Goal: Book appointment/travel/reservation

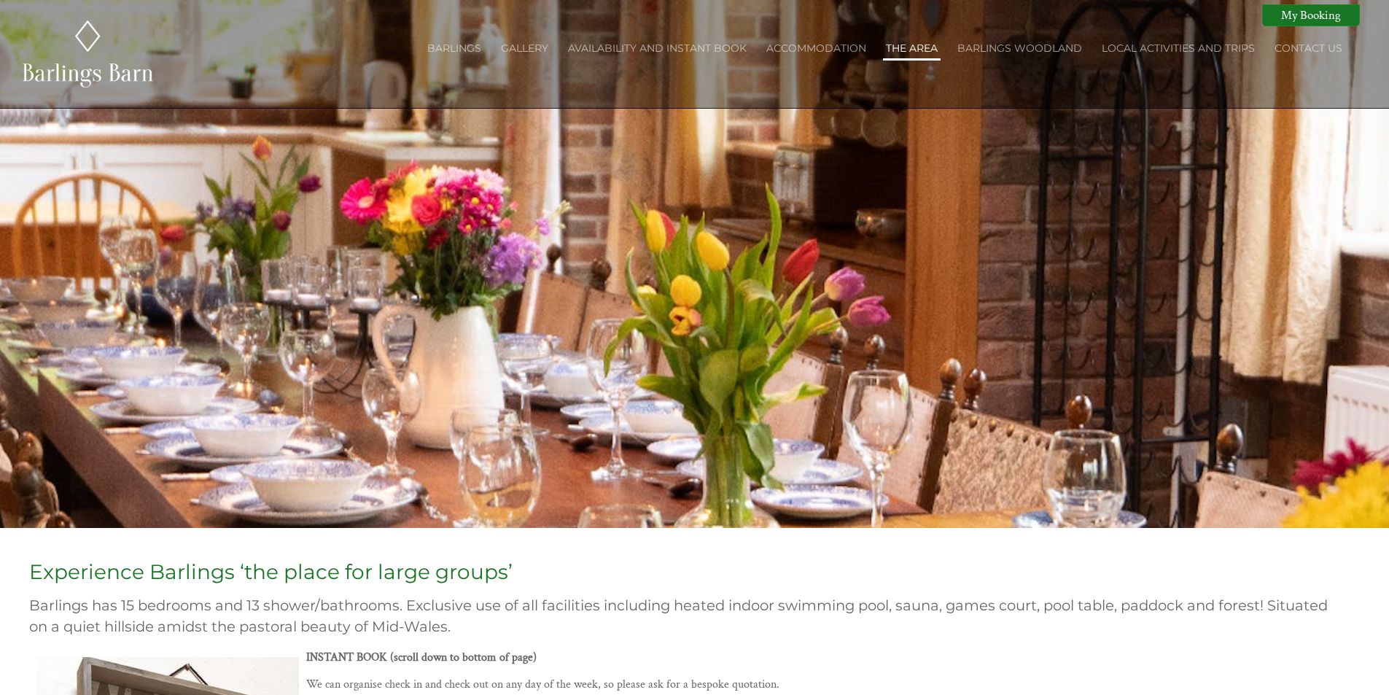
click at [909, 48] on link "The Area" at bounding box center [912, 48] width 52 height 13
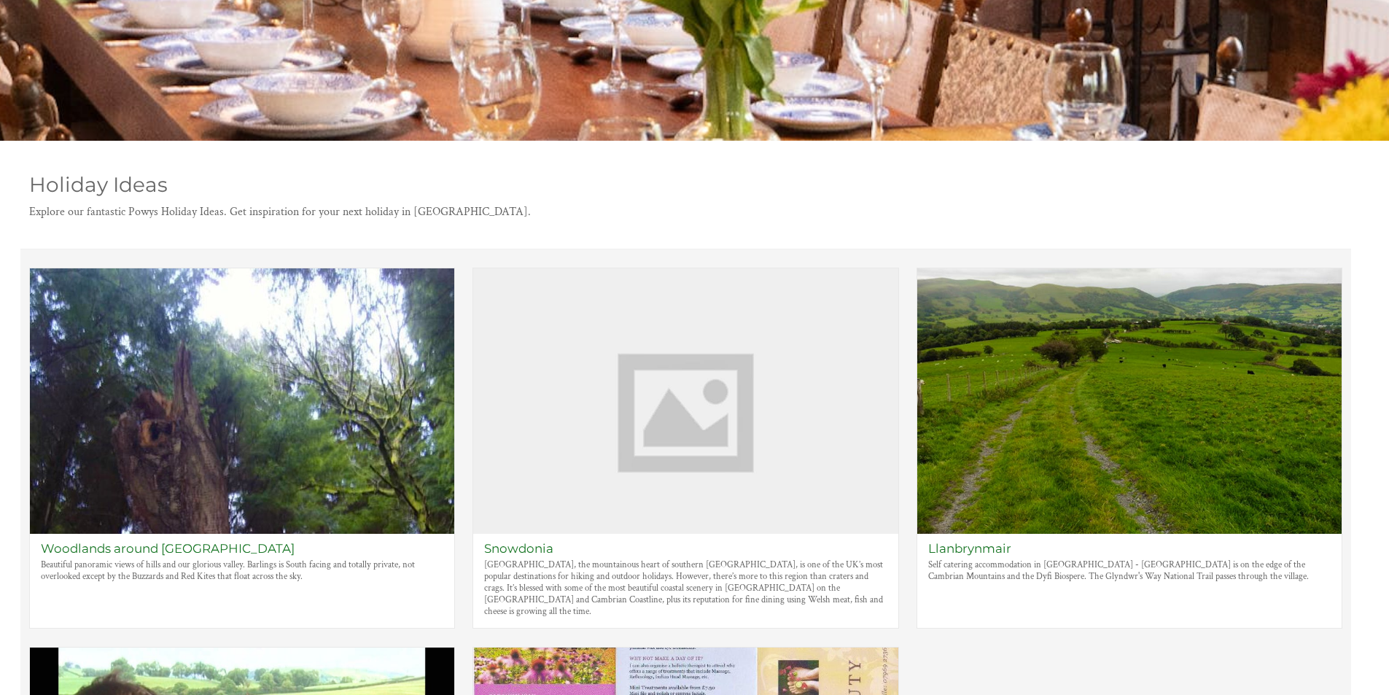
scroll to position [345, 0]
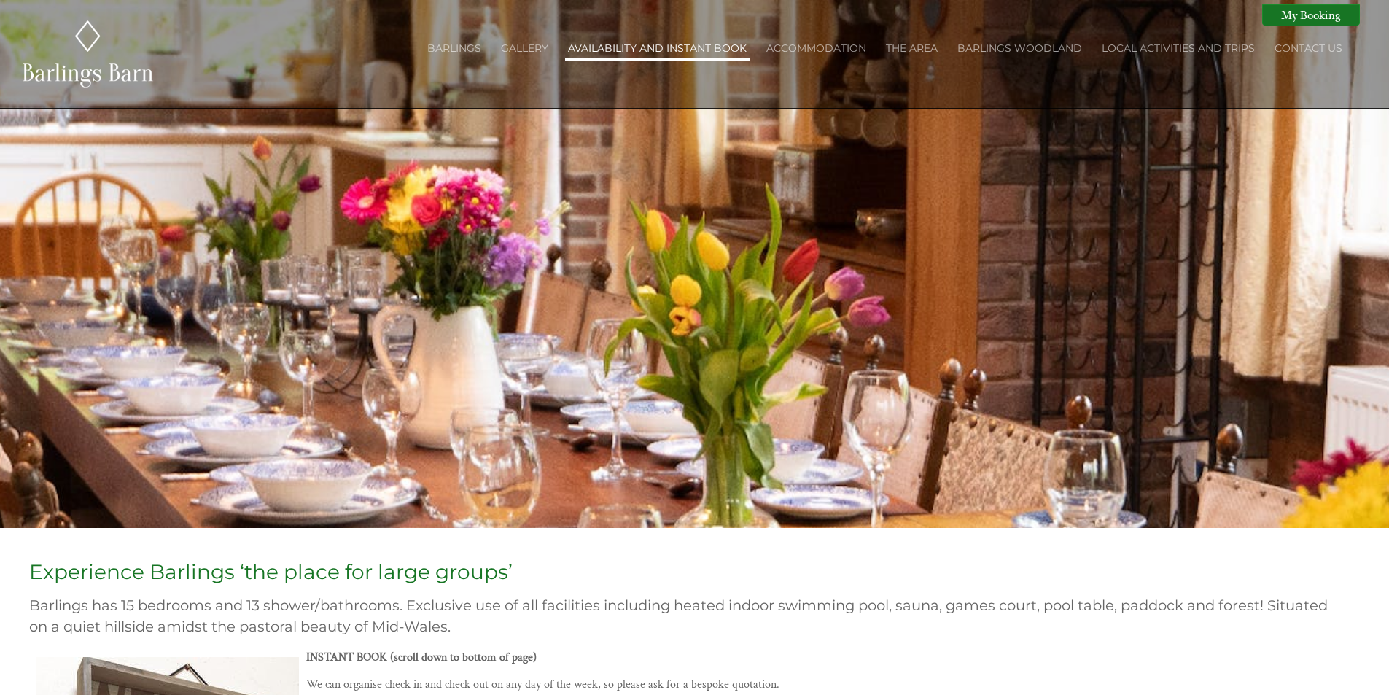
click at [653, 47] on link "Availability and Instant Book" at bounding box center [657, 48] width 179 height 13
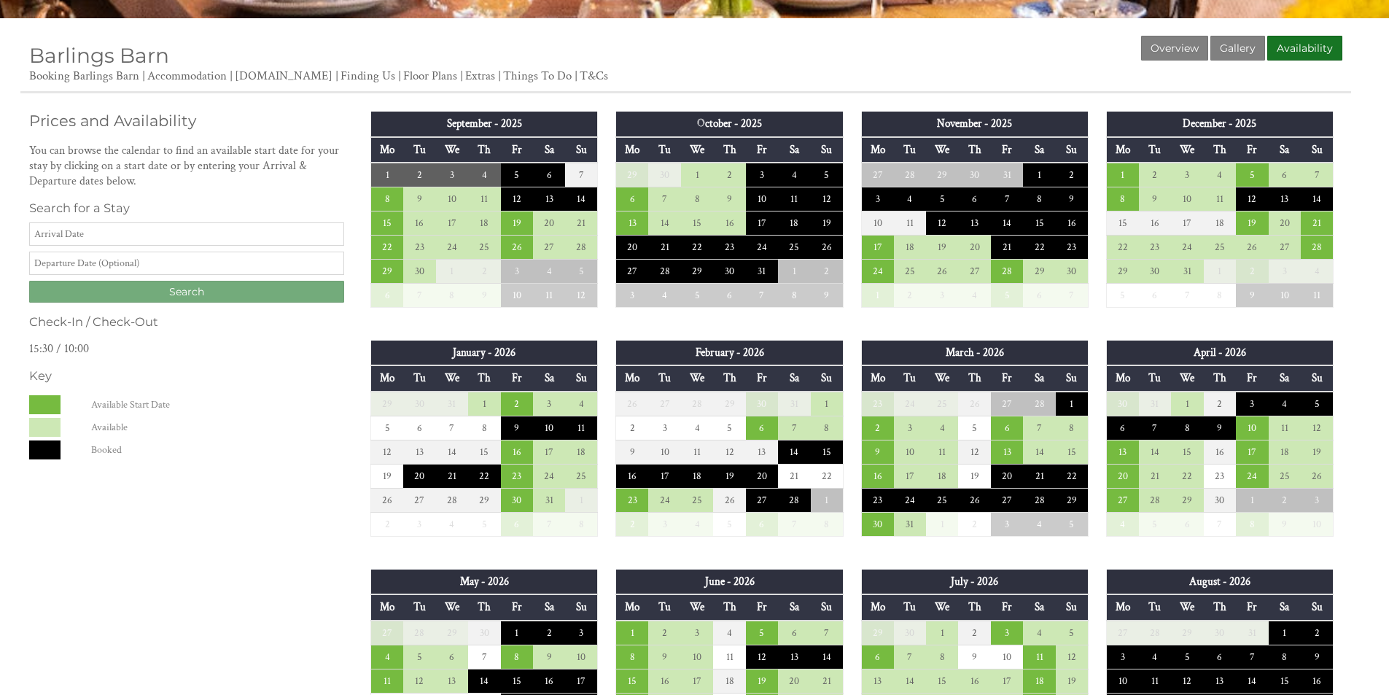
scroll to position [511, 0]
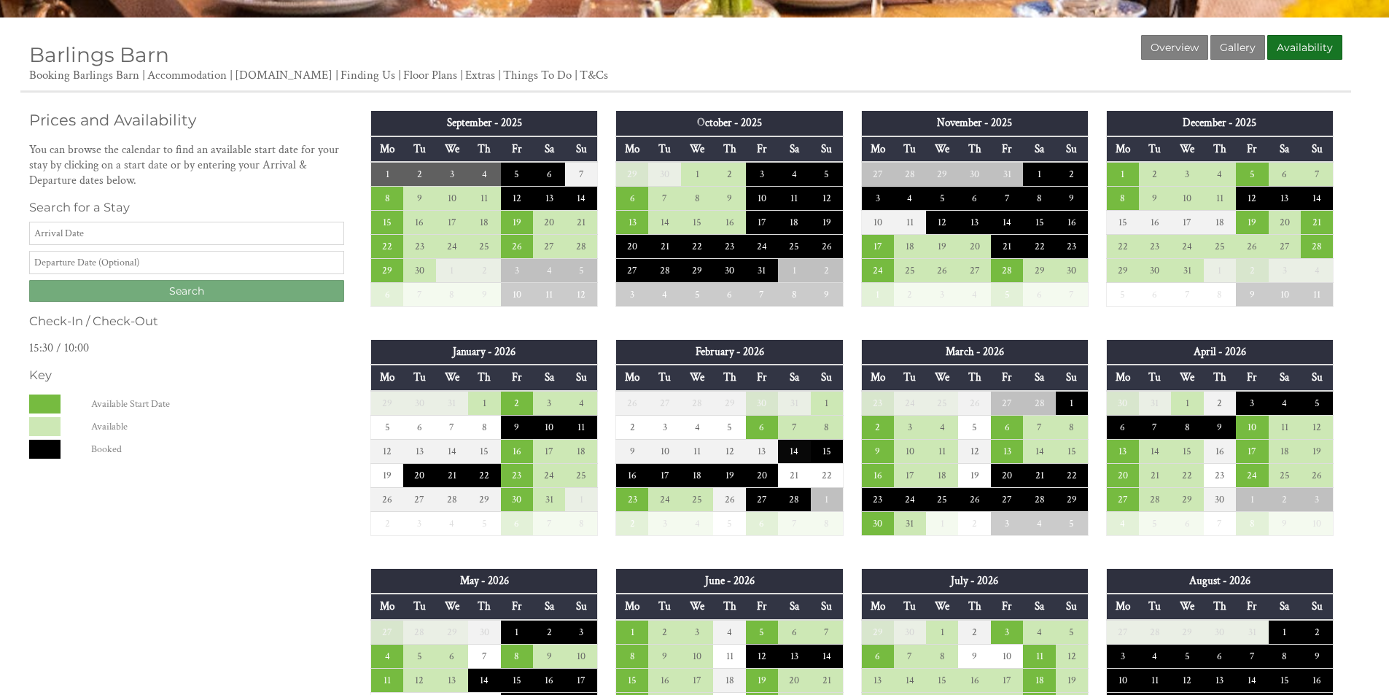
click at [795, 457] on td "14" at bounding box center [794, 451] width 32 height 24
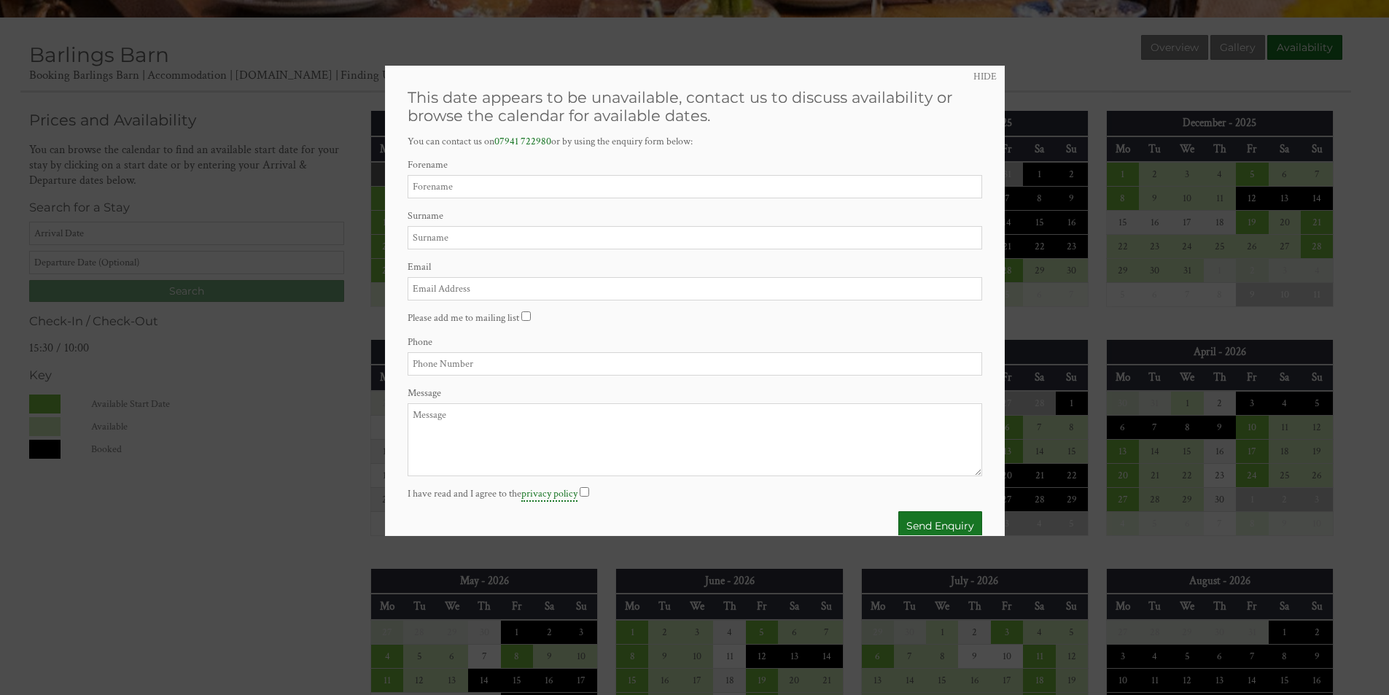
click at [1051, 477] on div at bounding box center [694, 347] width 1389 height 695
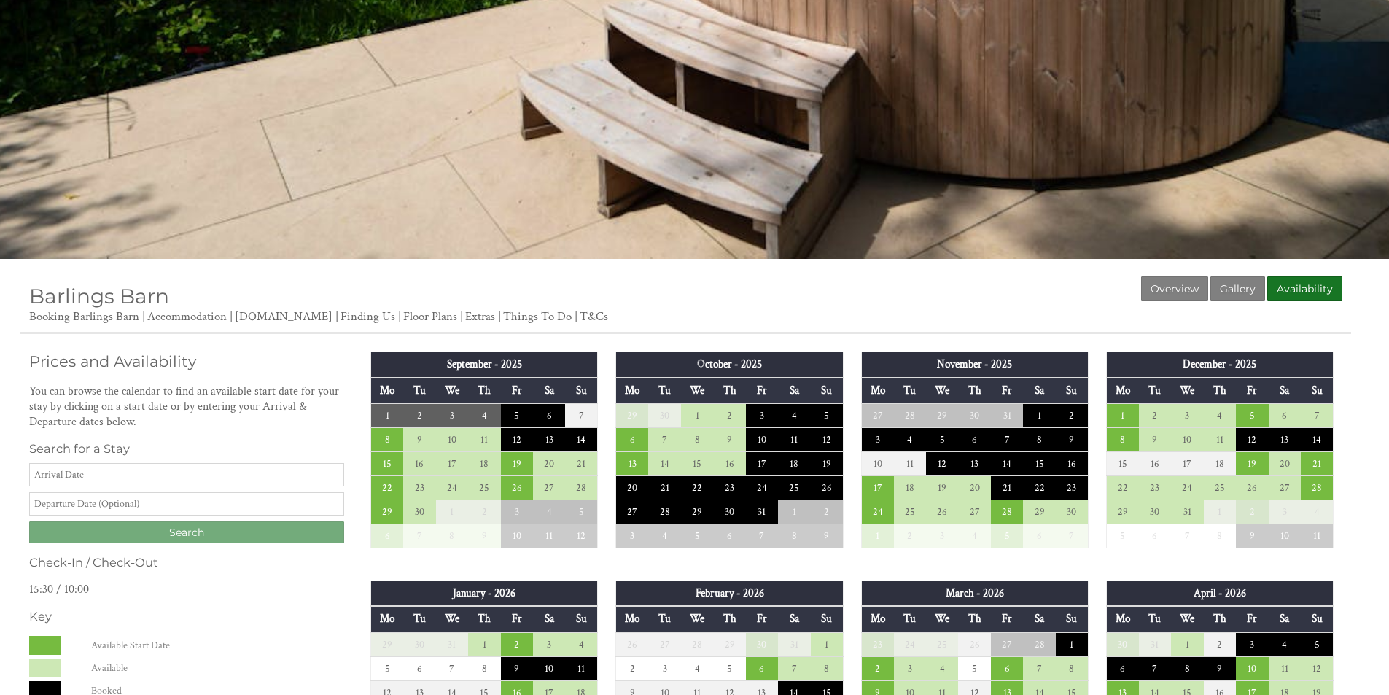
scroll to position [0, 0]
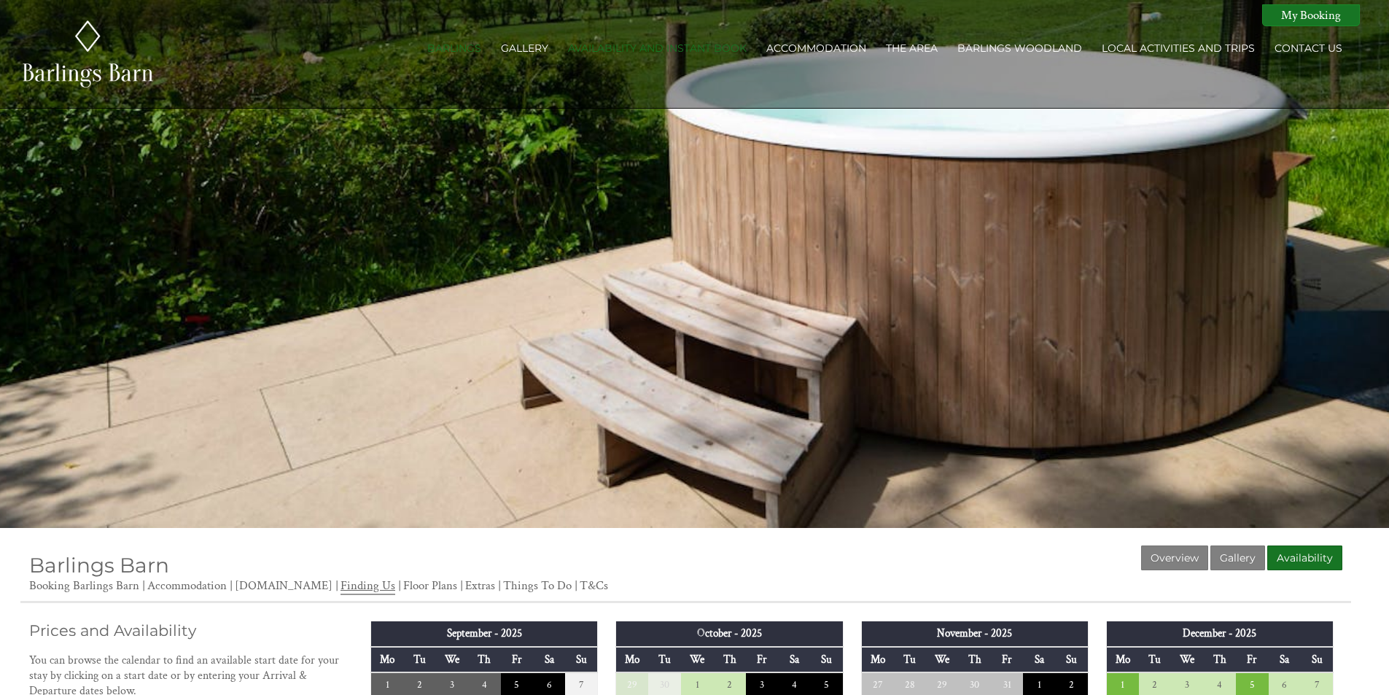
click at [364, 582] on link "Finding Us" at bounding box center [368, 587] width 55 height 18
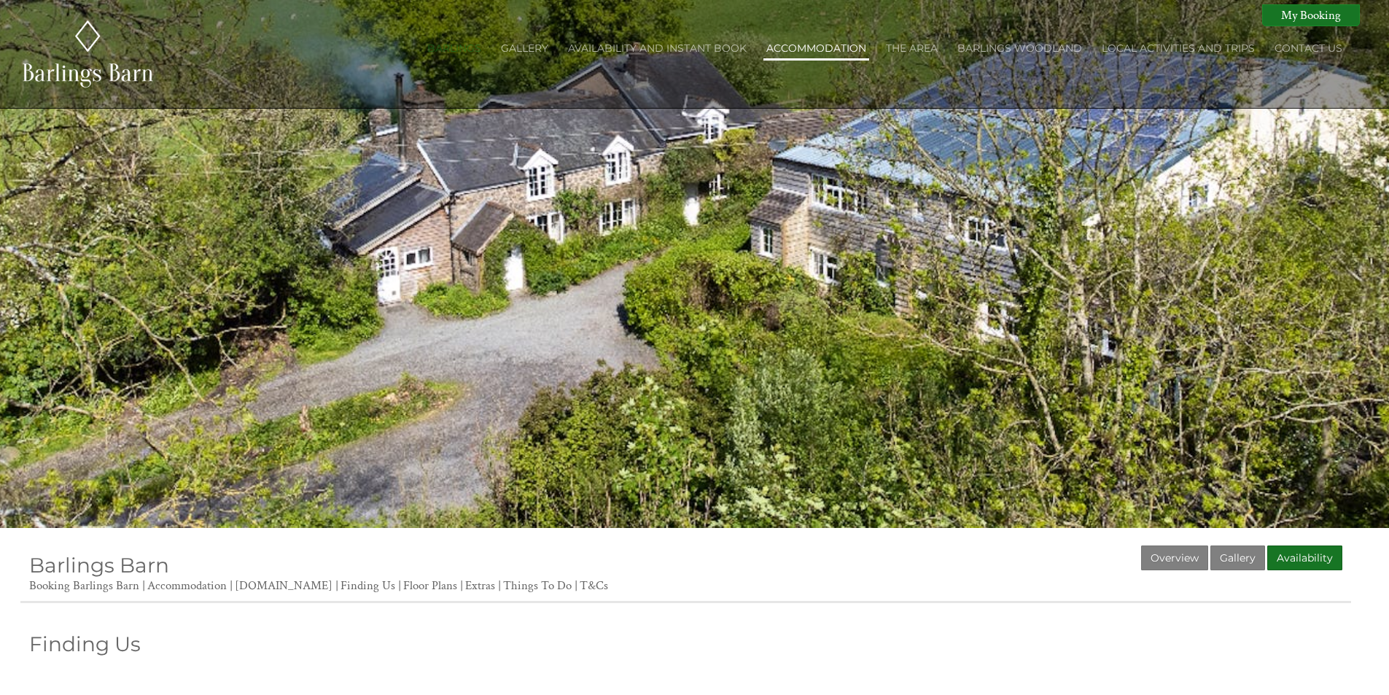
click at [810, 53] on link "Accommodation" at bounding box center [817, 48] width 100 height 13
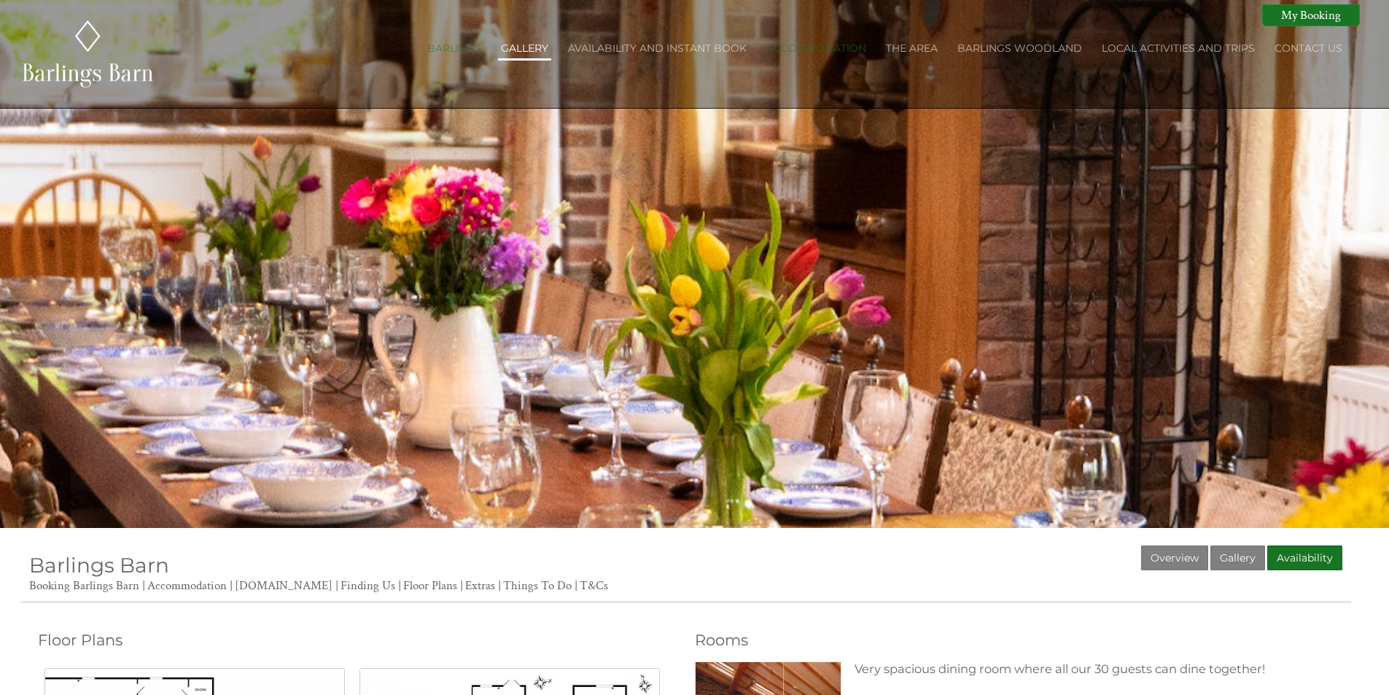
click at [521, 47] on link "Gallery" at bounding box center [524, 48] width 47 height 13
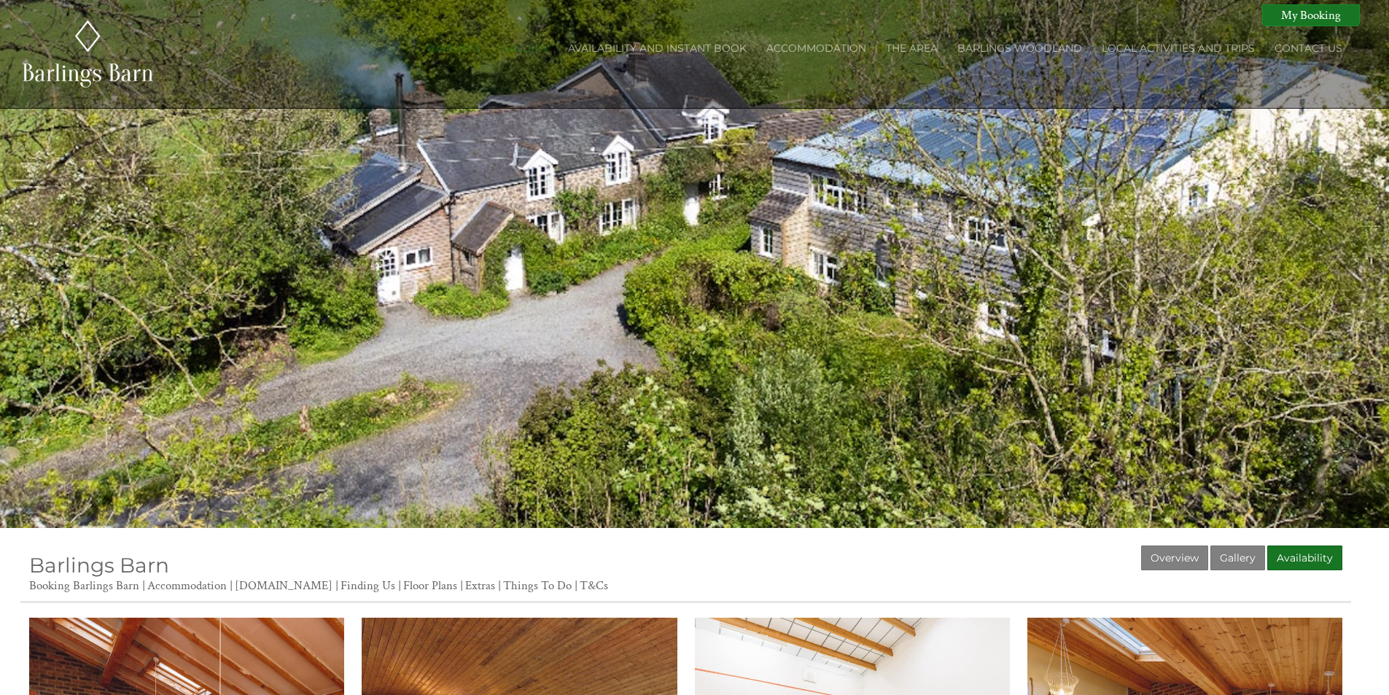
click at [689, 37] on ul "Barlings Gallery Availability and Instant Book Accommodation The Area Barlings …" at bounding box center [885, 50] width 933 height 28
click at [689, 50] on link "Availability and Instant Book" at bounding box center [657, 48] width 179 height 13
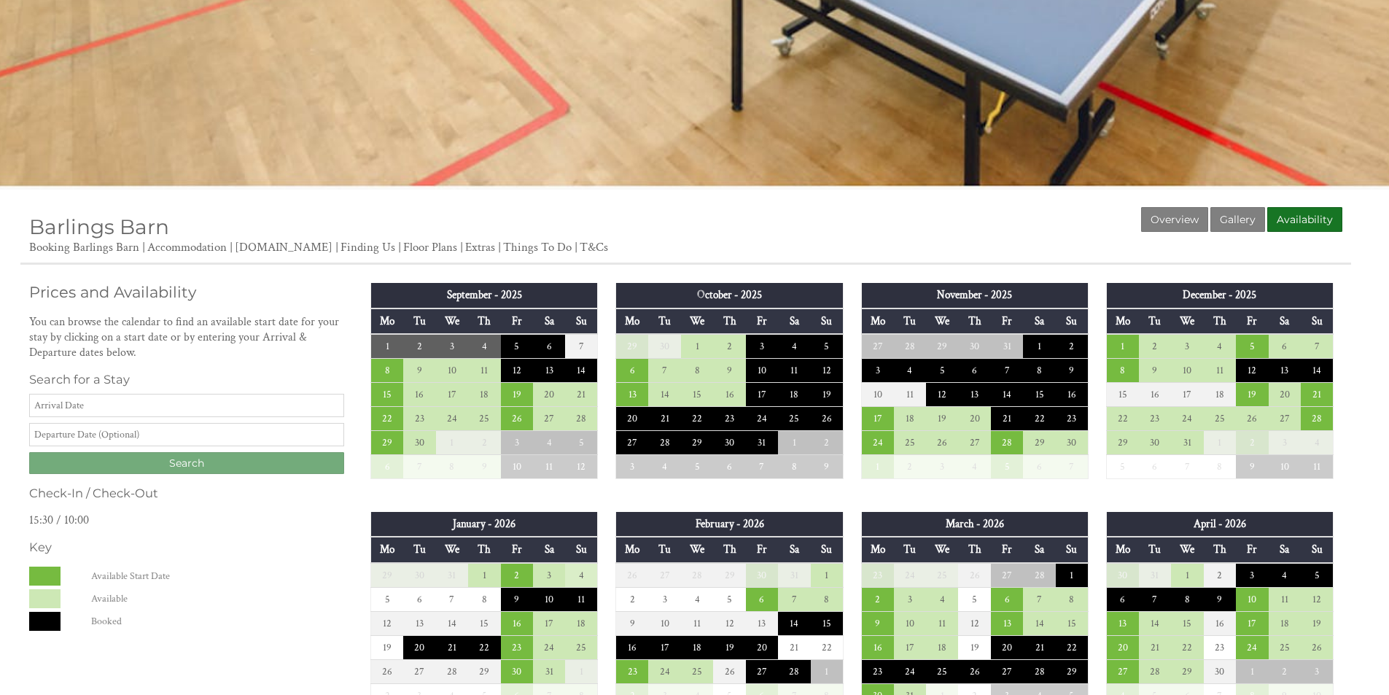
scroll to position [438, 0]
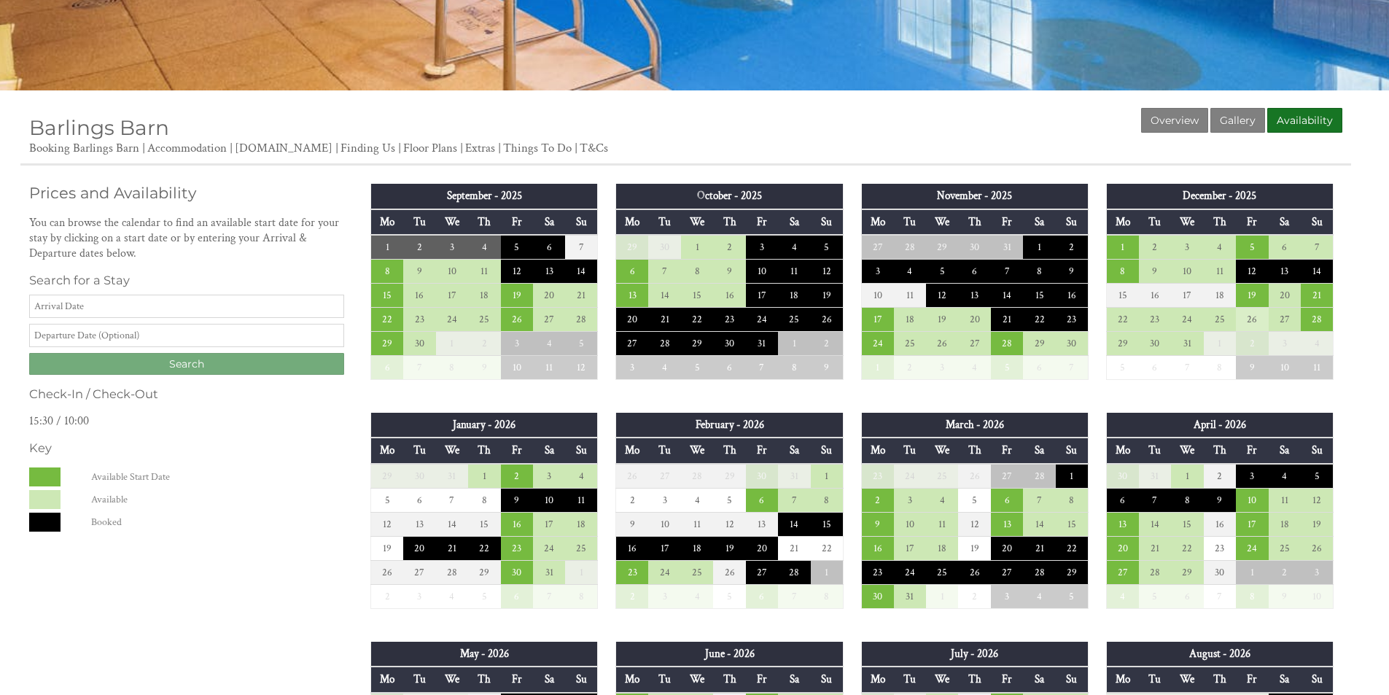
click at [1256, 324] on td "26" at bounding box center [1252, 320] width 32 height 24
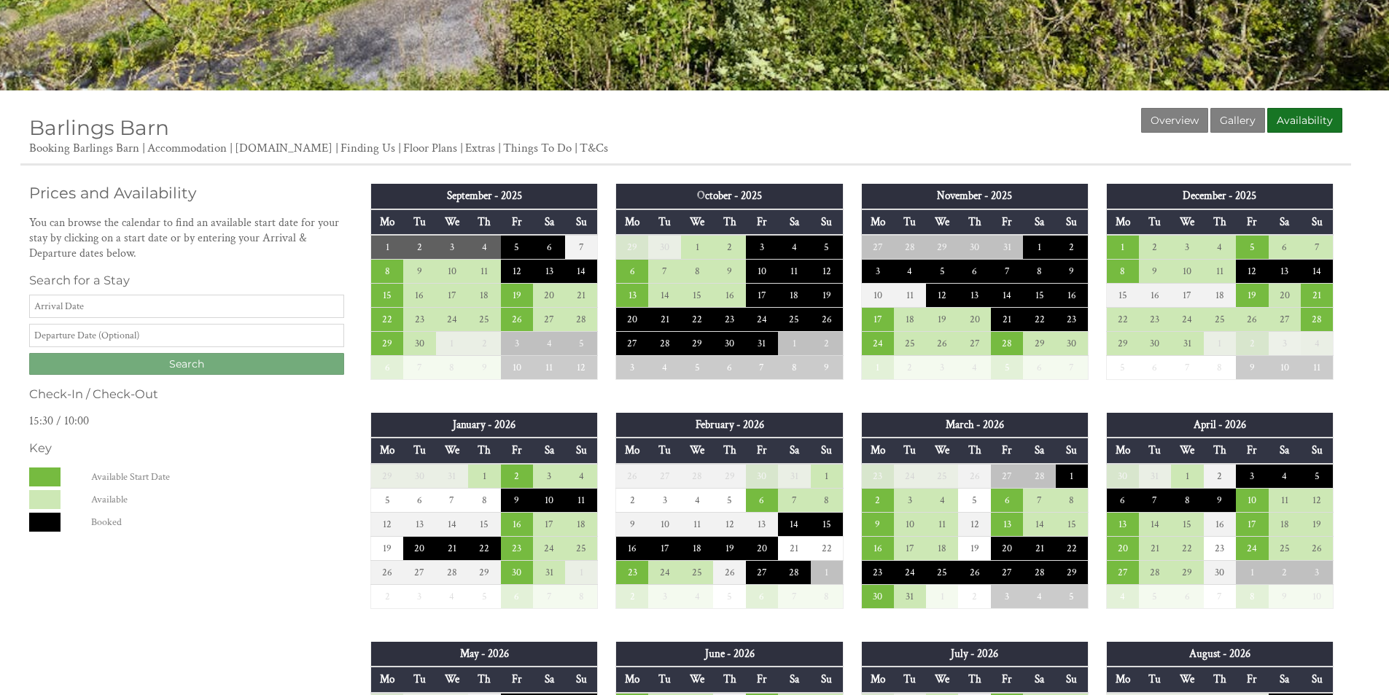
click at [1286, 346] on td "3" at bounding box center [1285, 344] width 32 height 24
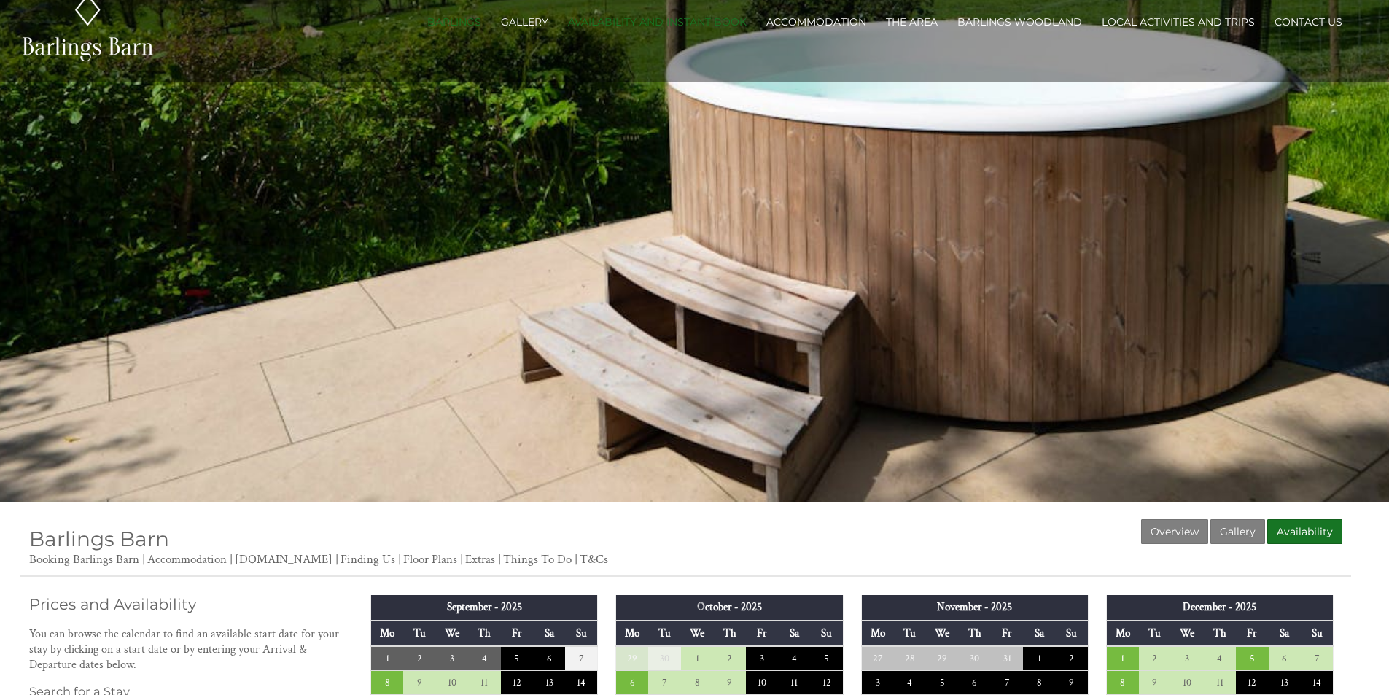
scroll to position [0, 0]
